Goal: Obtain resource: Download file/media

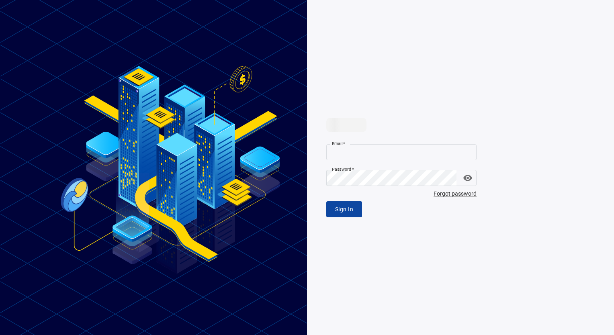
type input "**********"
click at [359, 208] on button "Sign In" at bounding box center [344, 209] width 36 height 16
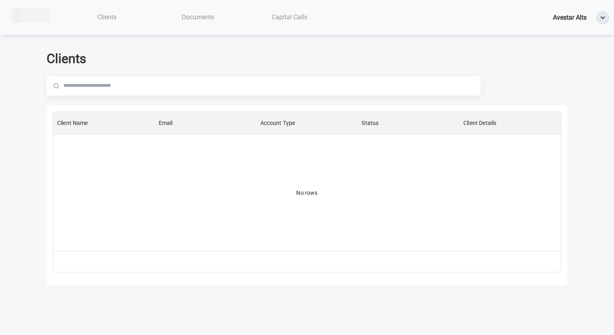
scroll to position [133, 501]
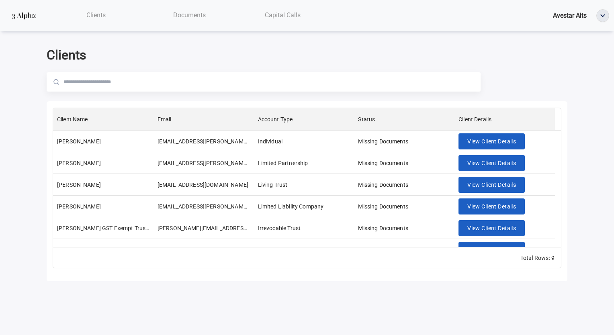
click at [191, 21] on div "Documents" at bounding box center [189, 15] width 93 height 16
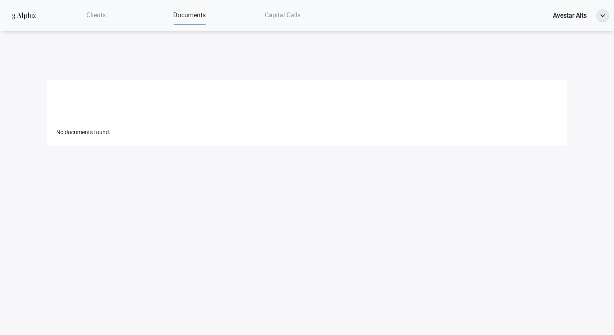
click at [189, 18] on span "Documents" at bounding box center [189, 15] width 33 height 8
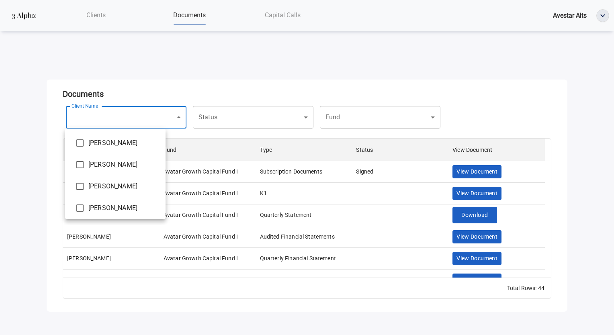
click at [128, 119] on body "Clients Documents Capital Calls Avestar Alts Documents Client Name ​ Client Nam…" at bounding box center [307, 167] width 614 height 335
click at [223, 123] on div at bounding box center [307, 167] width 614 height 335
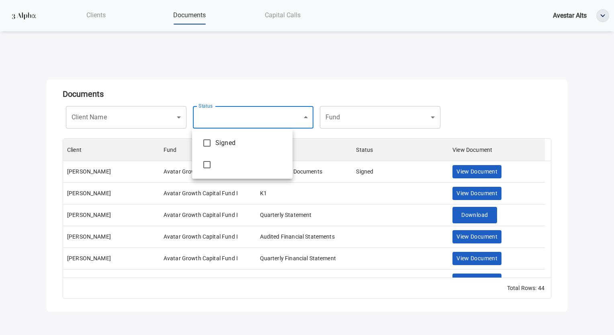
click at [239, 118] on body "Clients Documents Capital Calls Avestar Alts Documents Client Name ​ Client Nam…" at bounding box center [307, 167] width 614 height 335
click at [356, 119] on div at bounding box center [307, 167] width 614 height 335
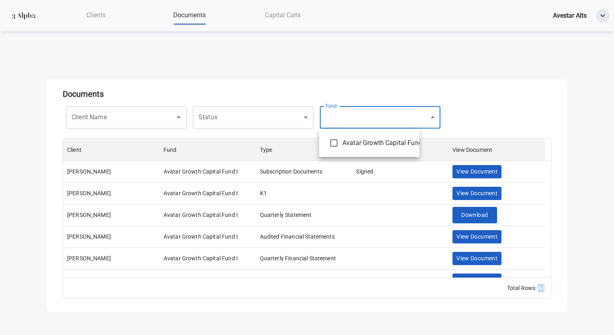
click at [356, 119] on body "Clients Documents Capital Calls Avestar Alts Documents Client Name ​ Client Nam…" at bounding box center [307, 167] width 614 height 335
click at [357, 136] on li "Avatar Growth Capital Fund I" at bounding box center [369, 143] width 100 height 22
type input "**********"
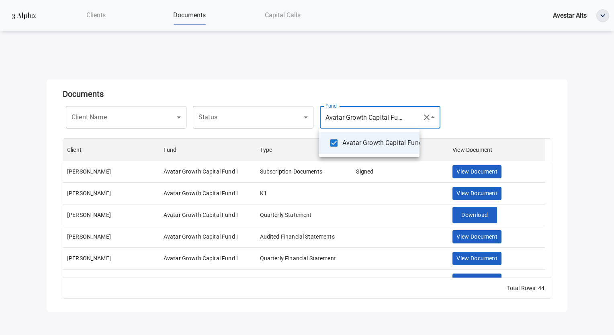
click at [336, 88] on div at bounding box center [307, 167] width 614 height 335
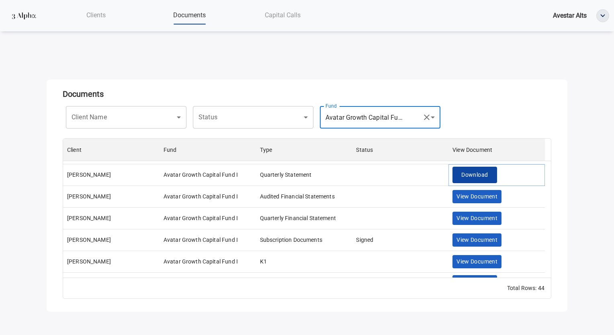
click at [460, 174] on button "Download" at bounding box center [474, 175] width 44 height 16
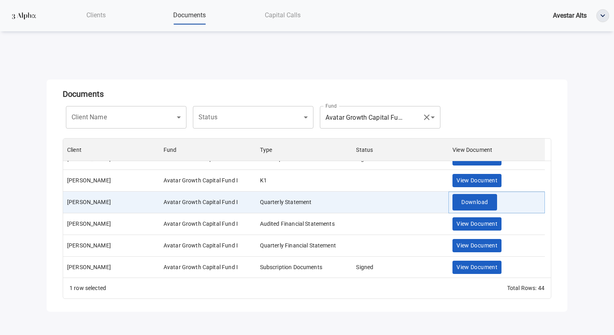
scroll to position [0, 0]
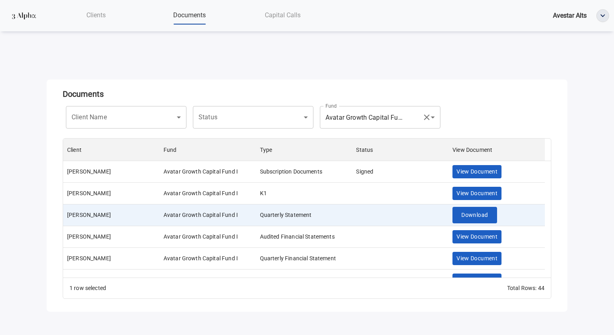
drag, startPoint x: 92, startPoint y: 14, endPoint x: 125, endPoint y: 11, distance: 33.8
click at [92, 14] on span "Clients" at bounding box center [95, 15] width 19 height 8
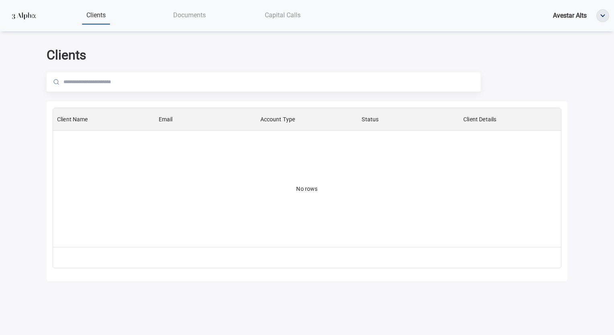
scroll to position [133, 501]
click at [184, 18] on span "Documents" at bounding box center [189, 15] width 33 height 8
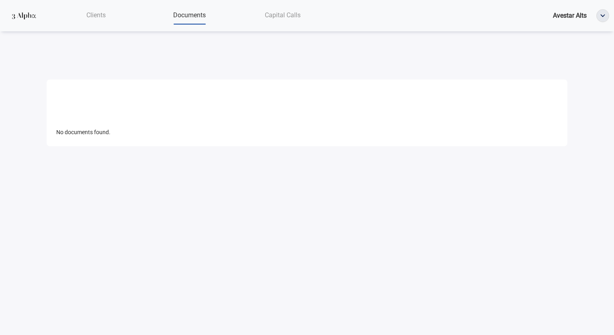
click at [185, 12] on span "Documents" at bounding box center [189, 15] width 33 height 8
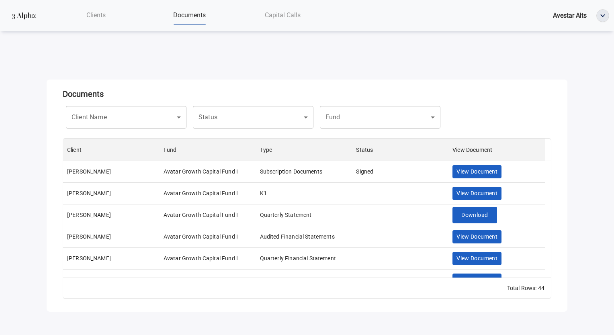
click at [185, 12] on span "Documents" at bounding box center [189, 15] width 33 height 8
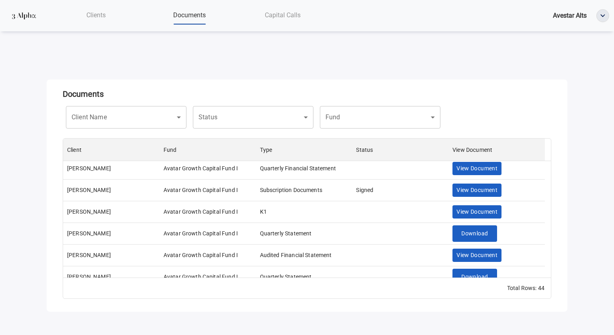
scroll to position [0, 0]
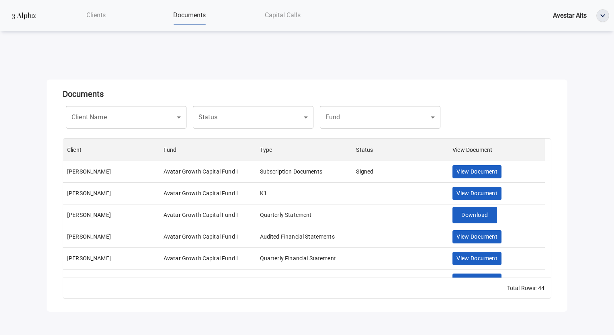
click at [341, 128] on body "Clients Documents Capital Calls Avestar Alts Documents Client Name ​ Client Nam…" at bounding box center [307, 167] width 614 height 335
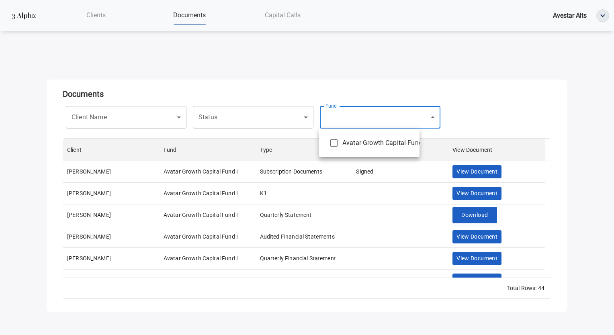
click at [335, 217] on div at bounding box center [307, 167] width 614 height 335
click at [159, 120] on body "Clients Documents Capital Calls Avestar Alts Documents Client Name ​ Client Nam…" at bounding box center [307, 167] width 614 height 335
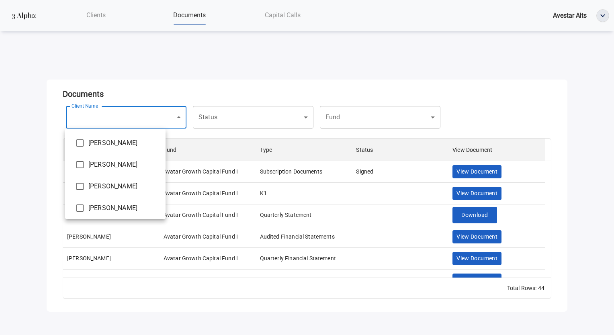
click at [119, 186] on span "[PERSON_NAME]" at bounding box center [123, 187] width 71 height 10
type input "**********"
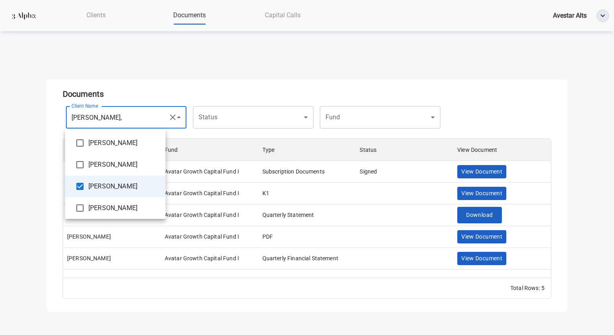
click at [260, 74] on div at bounding box center [307, 167] width 614 height 335
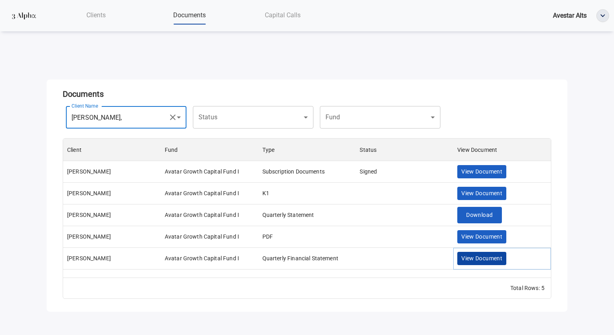
click at [473, 257] on span "View Document" at bounding box center [481, 258] width 41 height 10
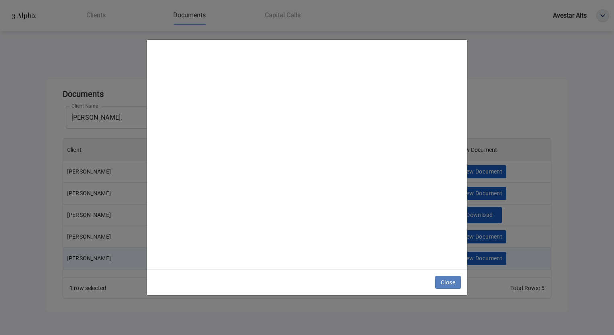
click at [453, 286] on span "Close" at bounding box center [448, 283] width 14 height 10
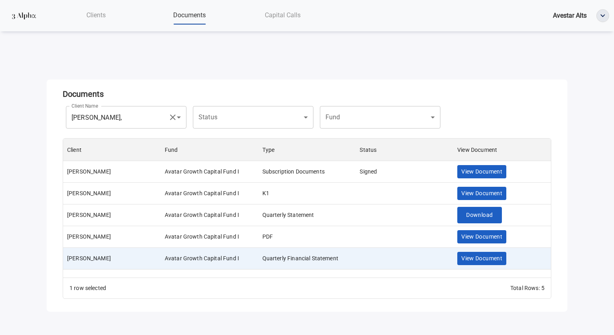
click at [576, 21] on div "Clients Documents Capital Calls Avestar Alts" at bounding box center [329, 15] width 560 height 17
click at [575, 18] on span "Avestar Alts" at bounding box center [570, 16] width 34 height 8
click at [603, 15] on img "button" at bounding box center [603, 16] width 12 height 12
